Goal: Task Accomplishment & Management: Manage account settings

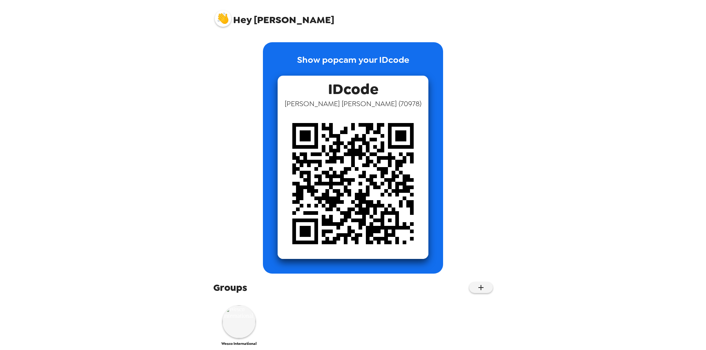
scroll to position [11, 0]
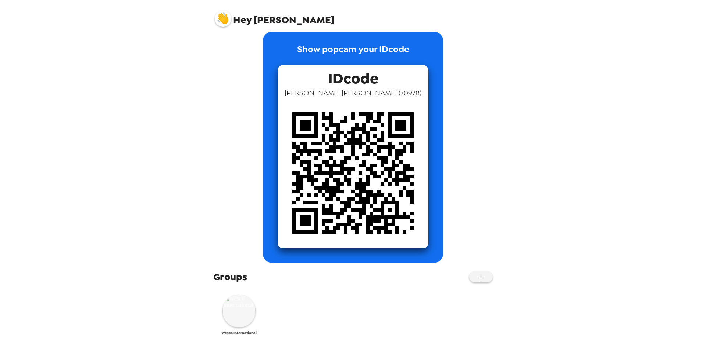
click at [238, 316] on img at bounding box center [238, 311] width 33 height 33
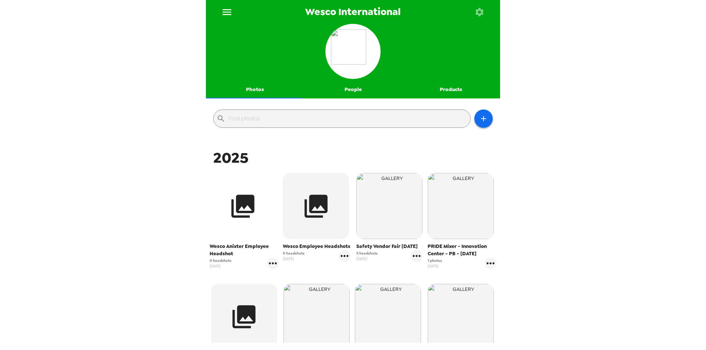
click at [240, 210] on icon "button" at bounding box center [243, 207] width 28 height 28
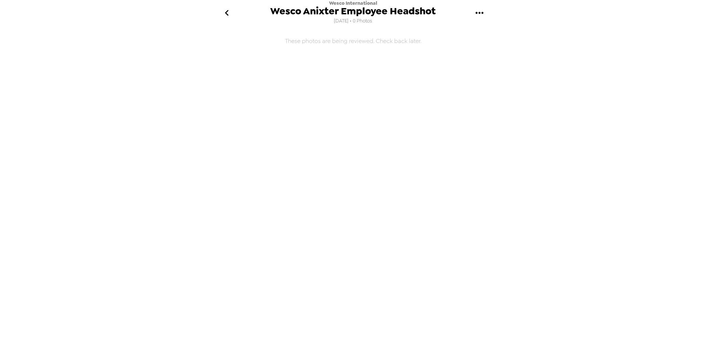
click at [478, 13] on icon "gallery menu" at bounding box center [480, 13] width 12 height 12
click at [497, 36] on span "Edit Shoot" at bounding box center [516, 34] width 61 height 9
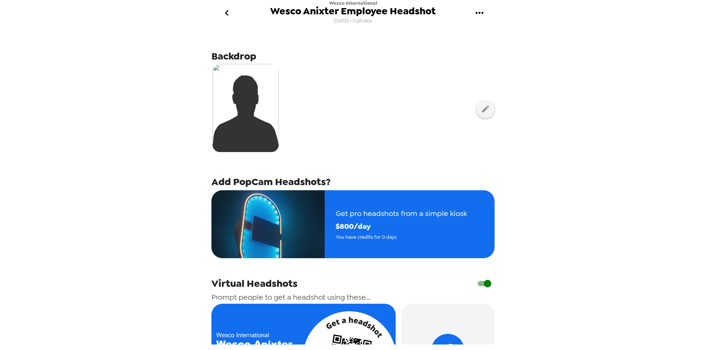
click at [409, 12] on span "Wesco Anixter Employee Headshot" at bounding box center [352, 11] width 165 height 10
click at [437, 11] on div "Wesco International Wesco Anixter Employee Headshot [DATE] • 0 photos" at bounding box center [353, 13] width 294 height 26
click at [472, 14] on button "gallery menu" at bounding box center [479, 13] width 24 height 24
click at [428, 41] on div at bounding box center [353, 175] width 706 height 350
click at [482, 109] on icon "button" at bounding box center [485, 109] width 7 height 7
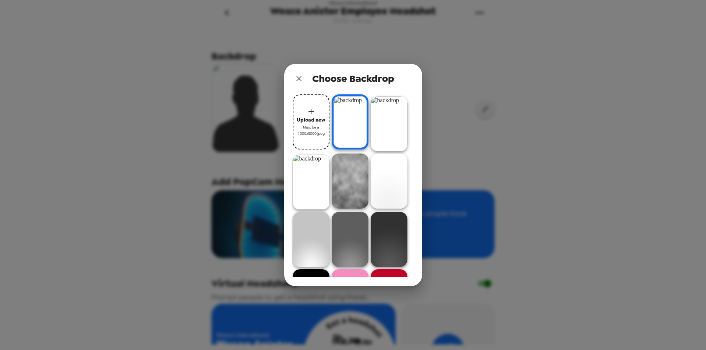
click at [468, 80] on div "Choose Backdrop Upload new Must be a 4000x5000 jpeg" at bounding box center [353, 175] width 706 height 350
click at [300, 76] on icon "close" at bounding box center [299, 78] width 9 height 9
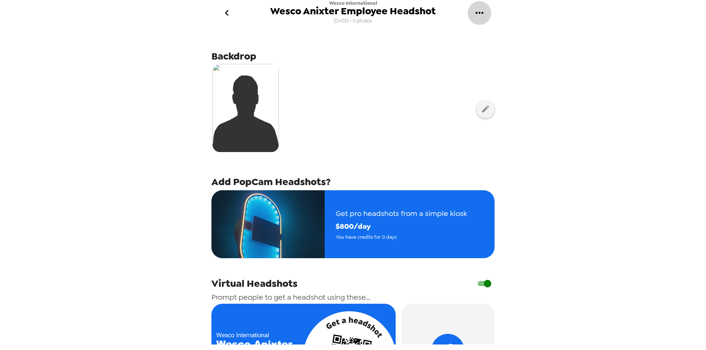
click at [482, 14] on icon "gallery menu" at bounding box center [480, 13] width 12 height 12
click at [504, 31] on span "Edit Shoot" at bounding box center [516, 34] width 61 height 9
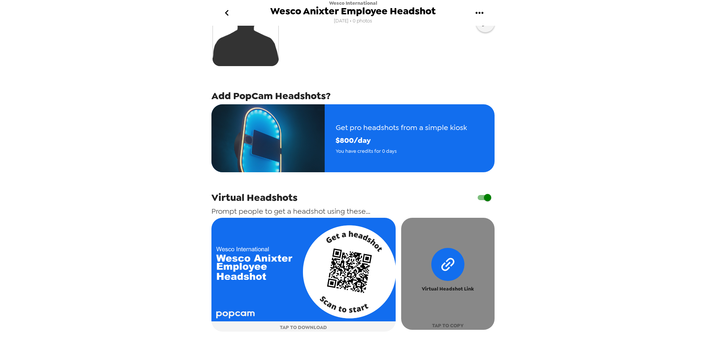
scroll to position [144, 0]
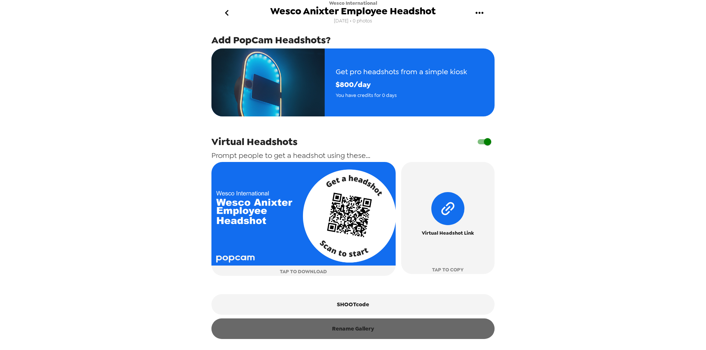
click at [353, 331] on button "Rename Gallery" at bounding box center [352, 329] width 283 height 21
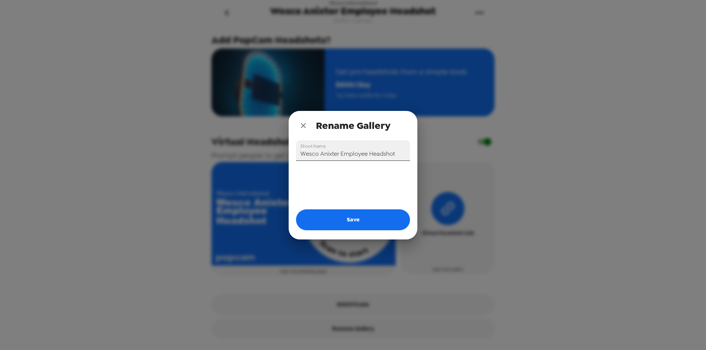
click at [394, 151] on input "Wesco Anixter Employee Headshot" at bounding box center [353, 150] width 114 height 21
click at [349, 224] on button "Save" at bounding box center [353, 220] width 114 height 21
type input "Wesco Anixter Employee Headshot"
